Goal: Information Seeking & Learning: Learn about a topic

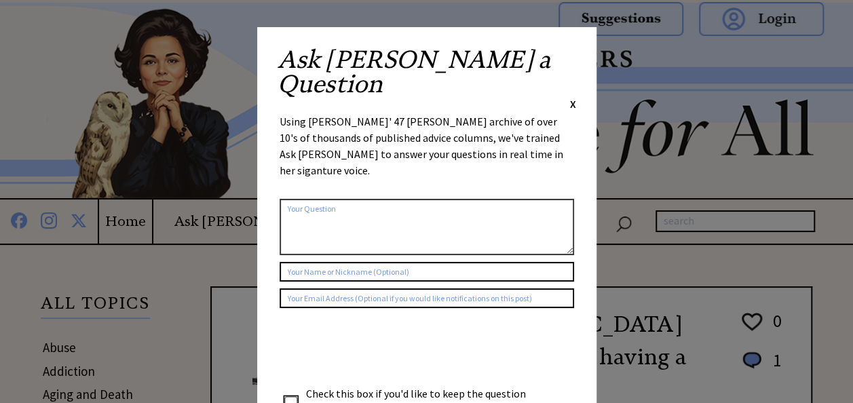
click at [567, 45] on div "Ask Ann a Question X Using Ann Landers' 47 vear archive of over 10's of thousan…" at bounding box center [426, 256] width 339 height 458
click at [568, 53] on div "Ask Ann a Question X" at bounding box center [426, 79] width 298 height 64
click at [572, 97] on span "X" at bounding box center [573, 104] width 6 height 14
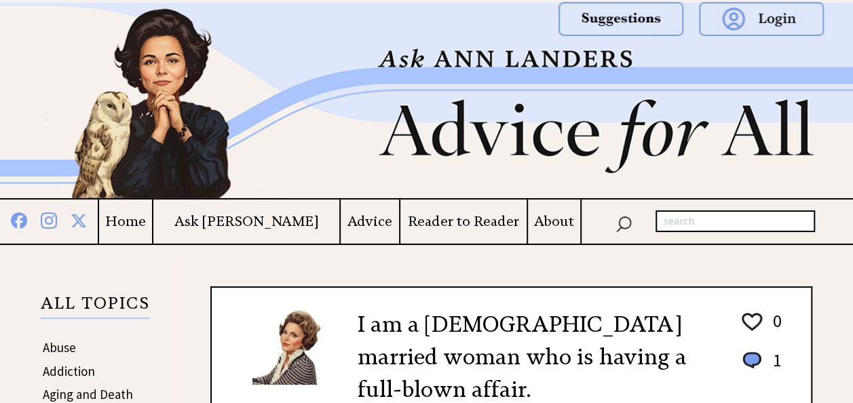
click at [572, 53] on img at bounding box center [426, 100] width 853 height 195
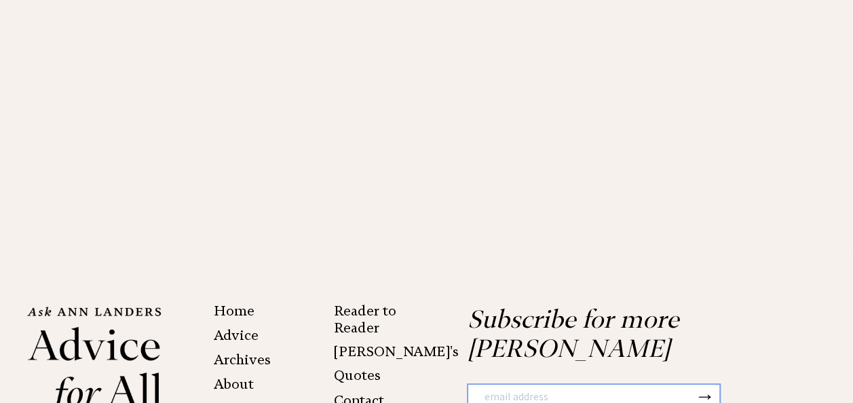
scroll to position [2821, 0]
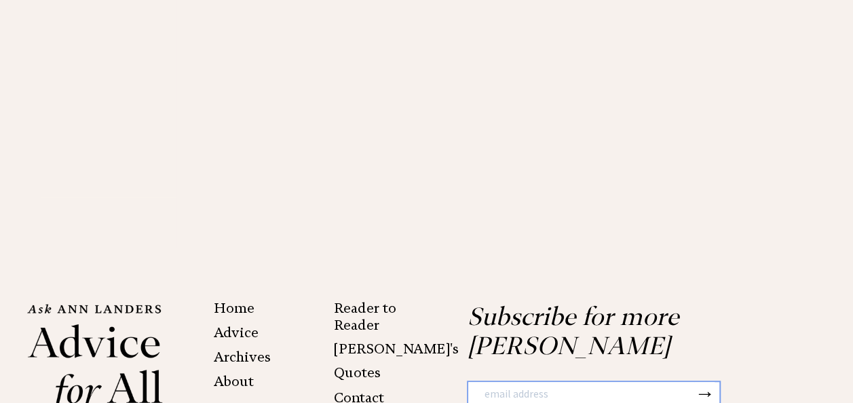
click at [258, 349] on link "Archives" at bounding box center [242, 357] width 57 height 16
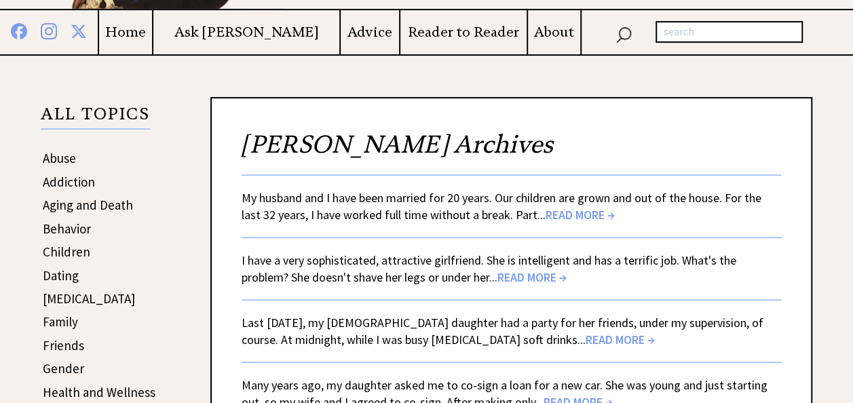
scroll to position [190, 0]
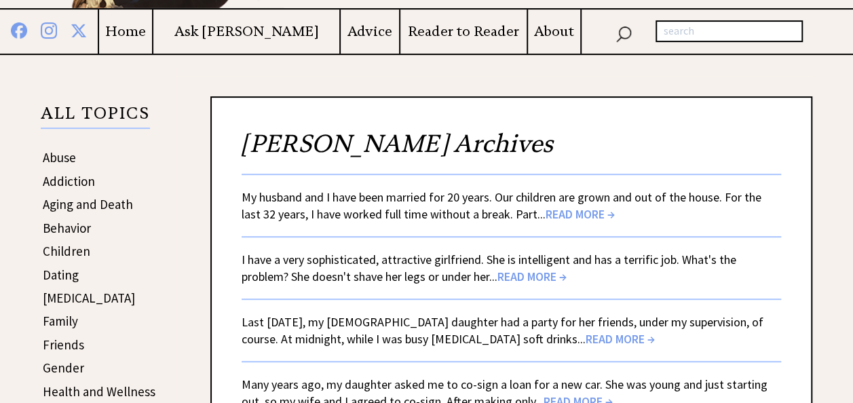
click at [585, 335] on span "READ MORE →" at bounding box center [619, 339] width 69 height 16
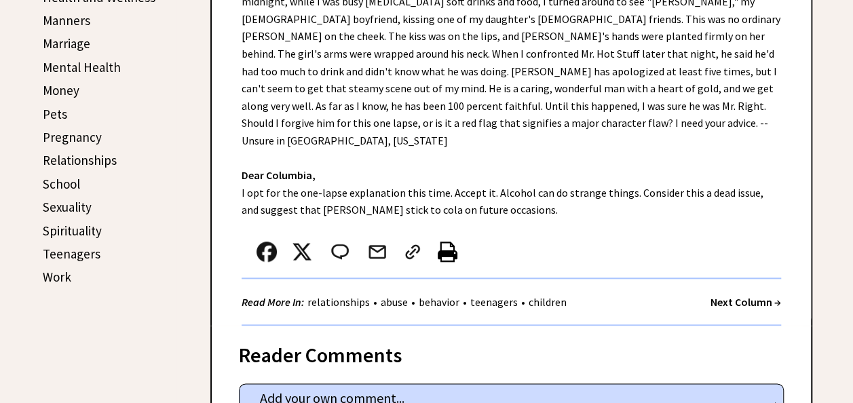
scroll to position [434, 0]
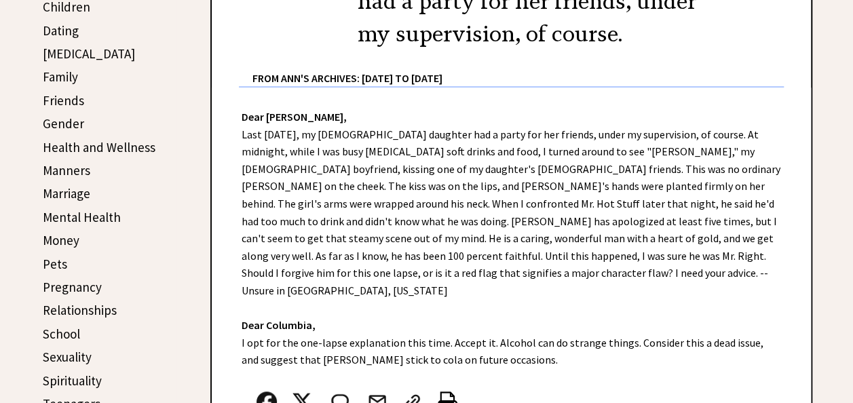
click at [51, 53] on link "Depression" at bounding box center [89, 53] width 92 height 16
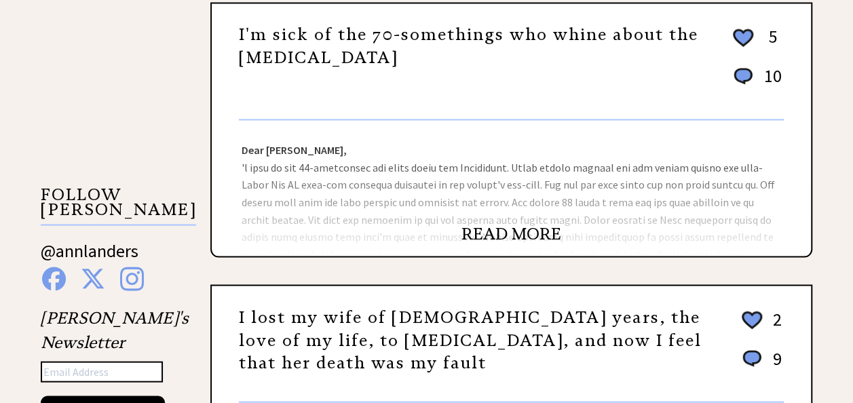
scroll to position [1194, 0]
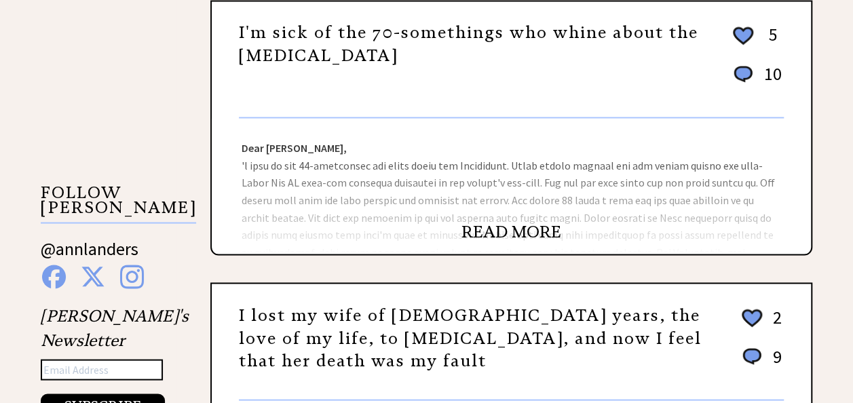
click at [486, 229] on link "READ MORE" at bounding box center [511, 231] width 100 height 20
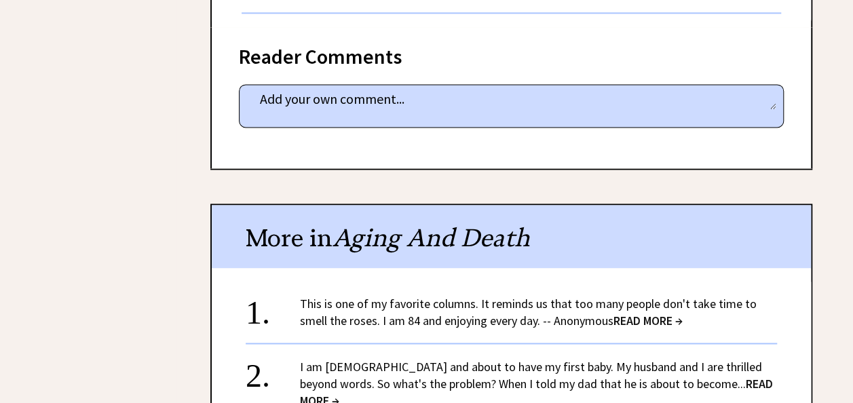
scroll to position [1031, 0]
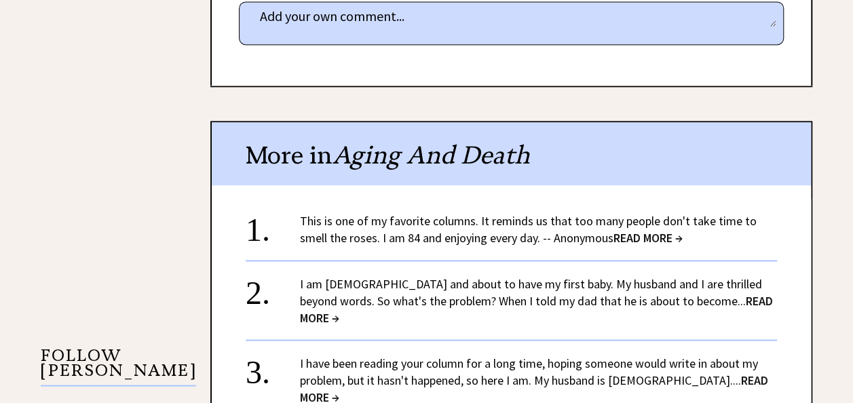
click at [626, 230] on span "READ MORE →" at bounding box center [647, 238] width 69 height 16
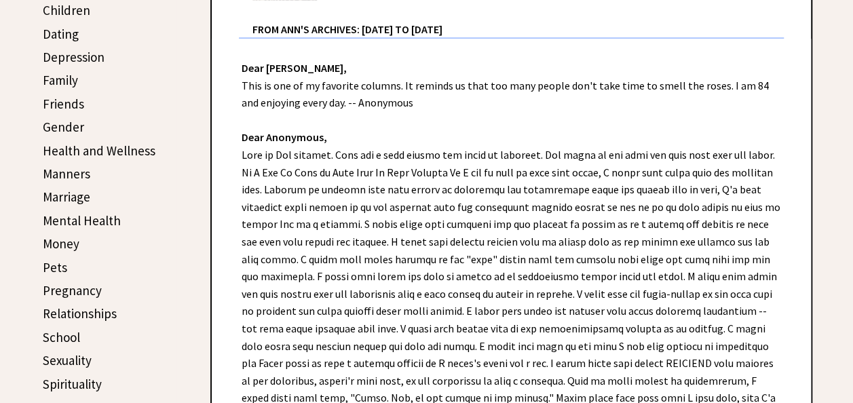
scroll to position [407, 0]
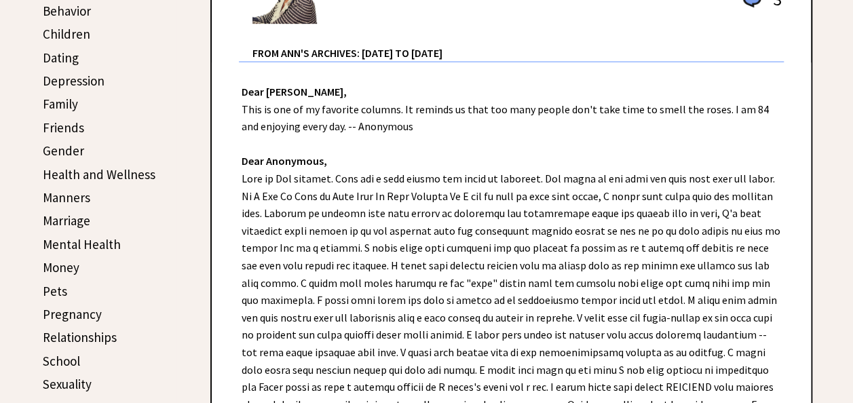
click at [96, 75] on link "Depression" at bounding box center [74, 81] width 62 height 16
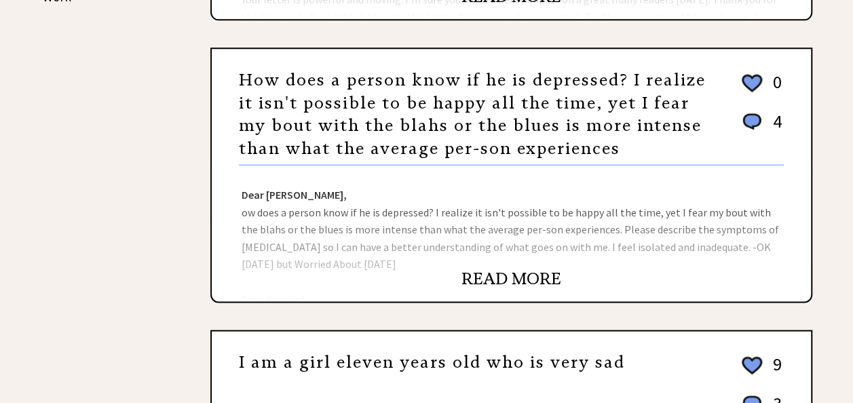
scroll to position [868, 0]
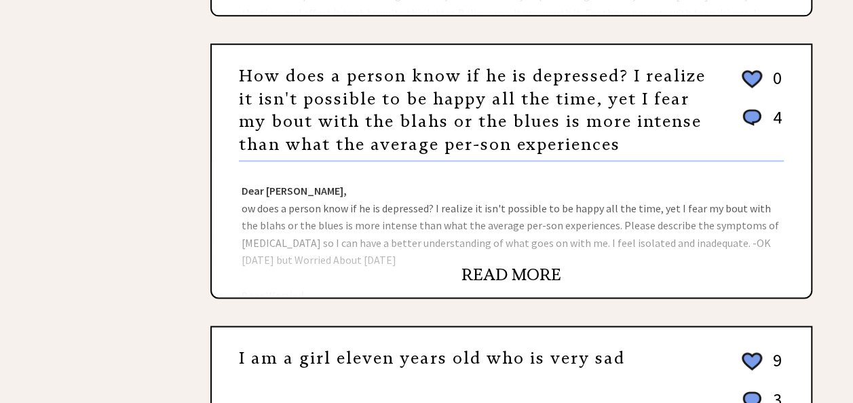
click at [475, 273] on link "READ MORE" at bounding box center [511, 275] width 100 height 20
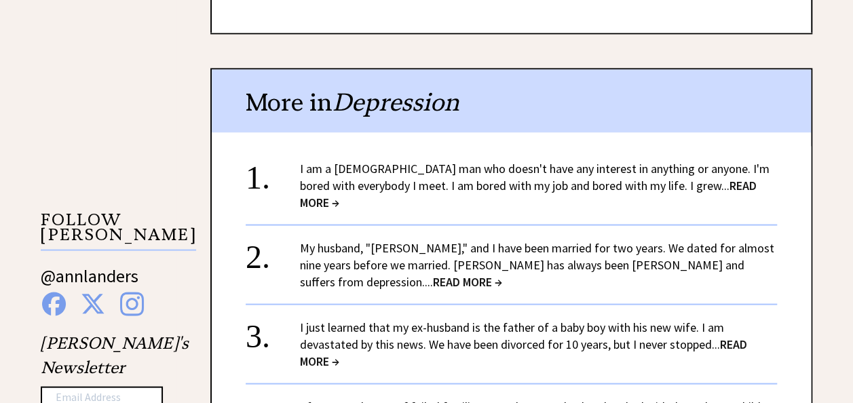
scroll to position [1194, 0]
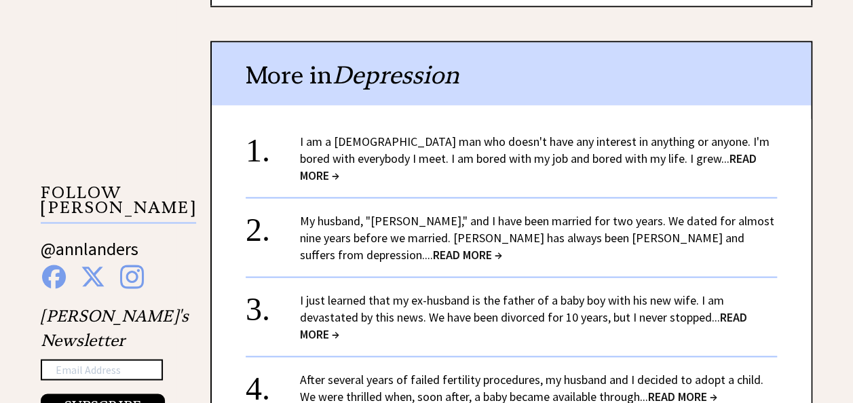
click at [502, 246] on span "READ MORE →" at bounding box center [467, 254] width 69 height 16
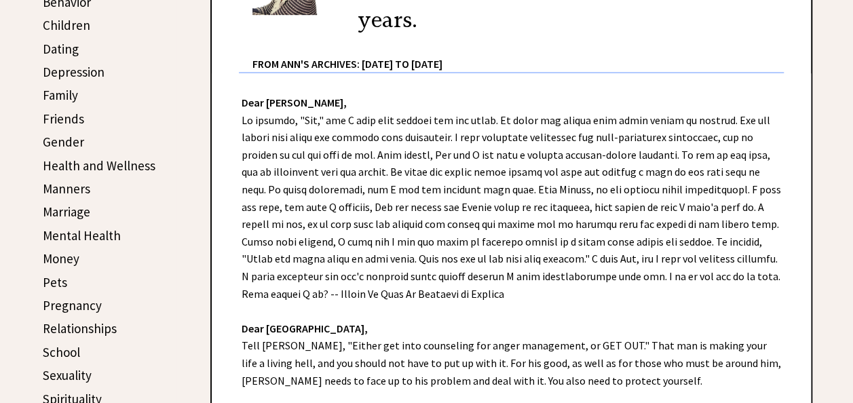
scroll to position [434, 0]
